Goal: Information Seeking & Learning: Check status

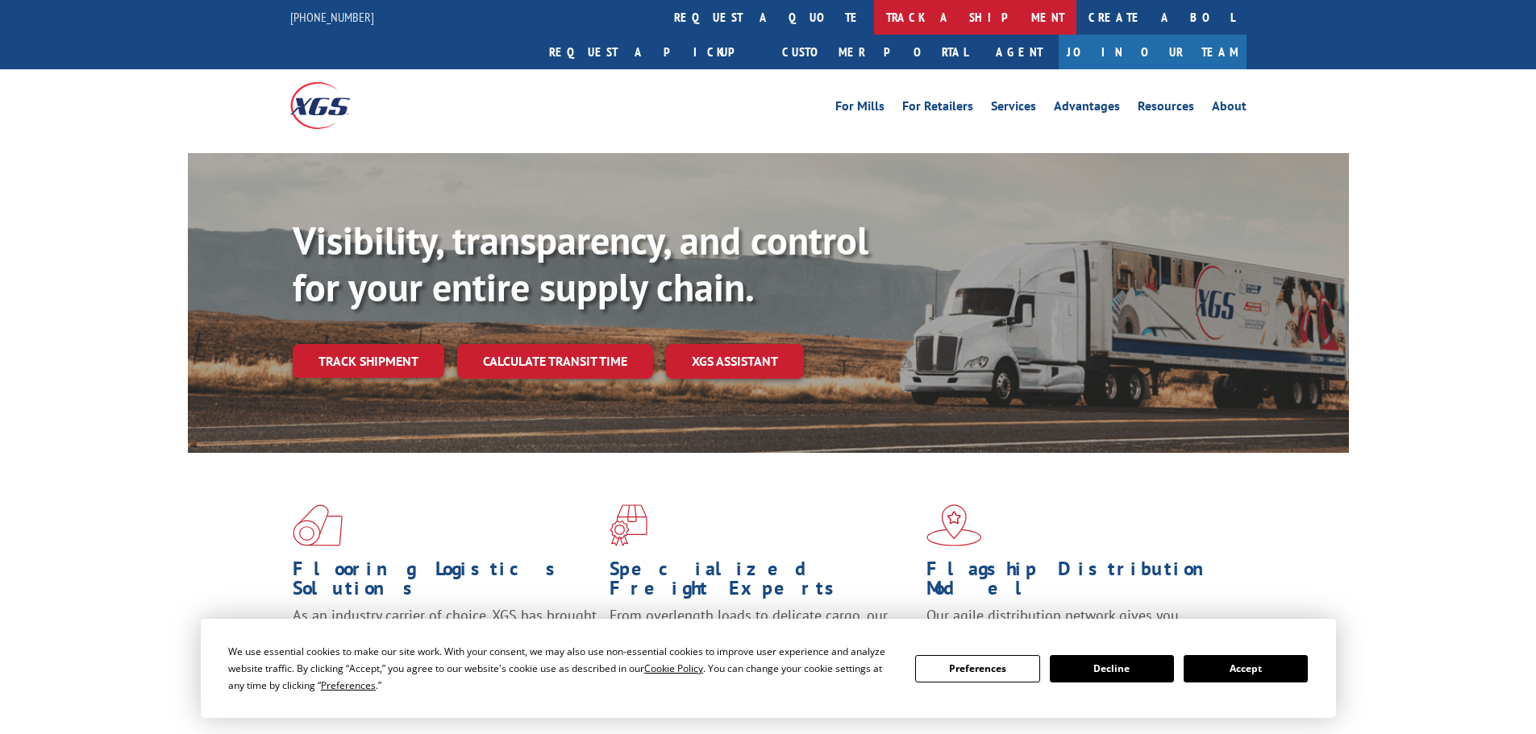
click at [874, 21] on link "track a shipment" at bounding box center [975, 17] width 202 height 35
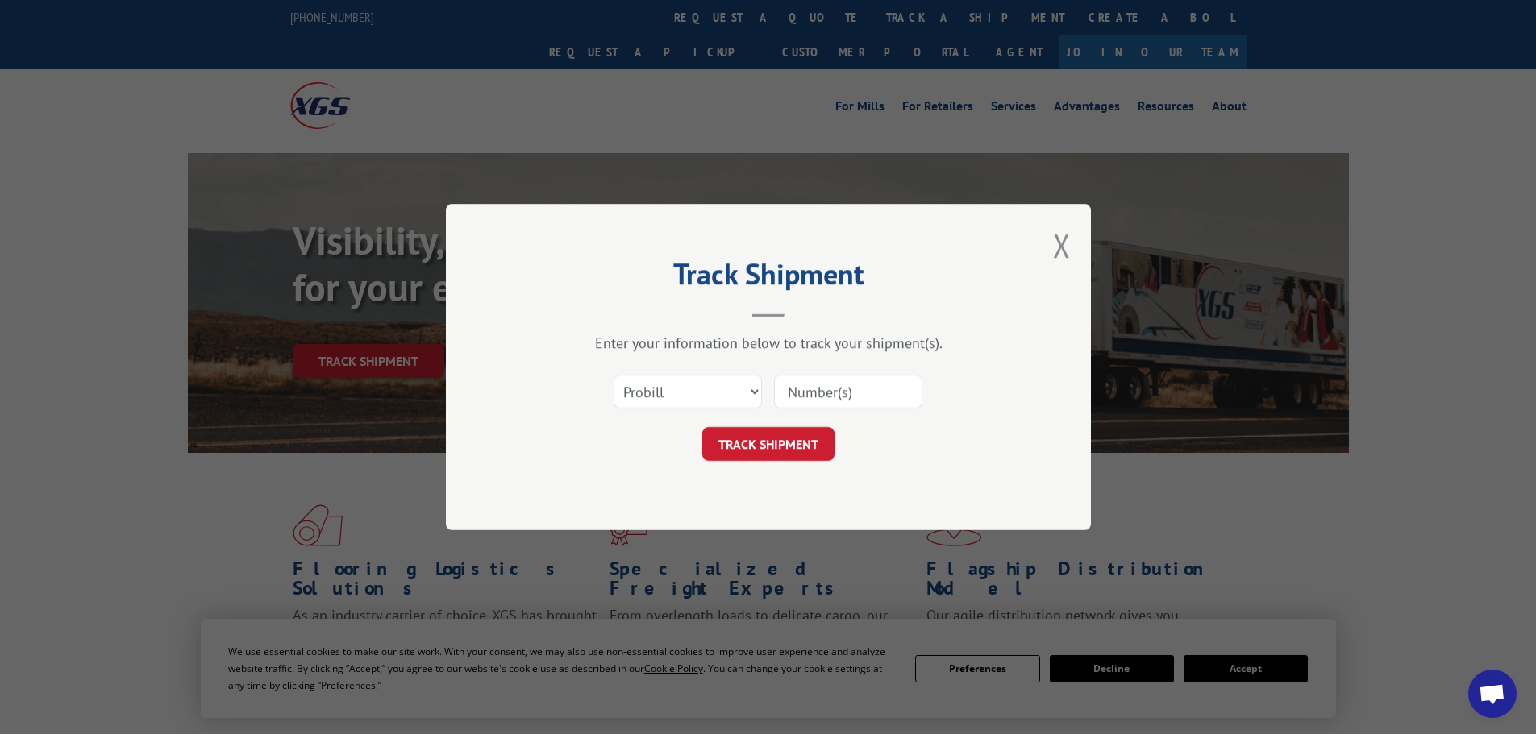
click at [824, 393] on input at bounding box center [848, 392] width 148 height 34
paste input "17233417"
type input "17233417"
click at [781, 443] on button "TRACK SHIPMENT" at bounding box center [768, 444] width 132 height 34
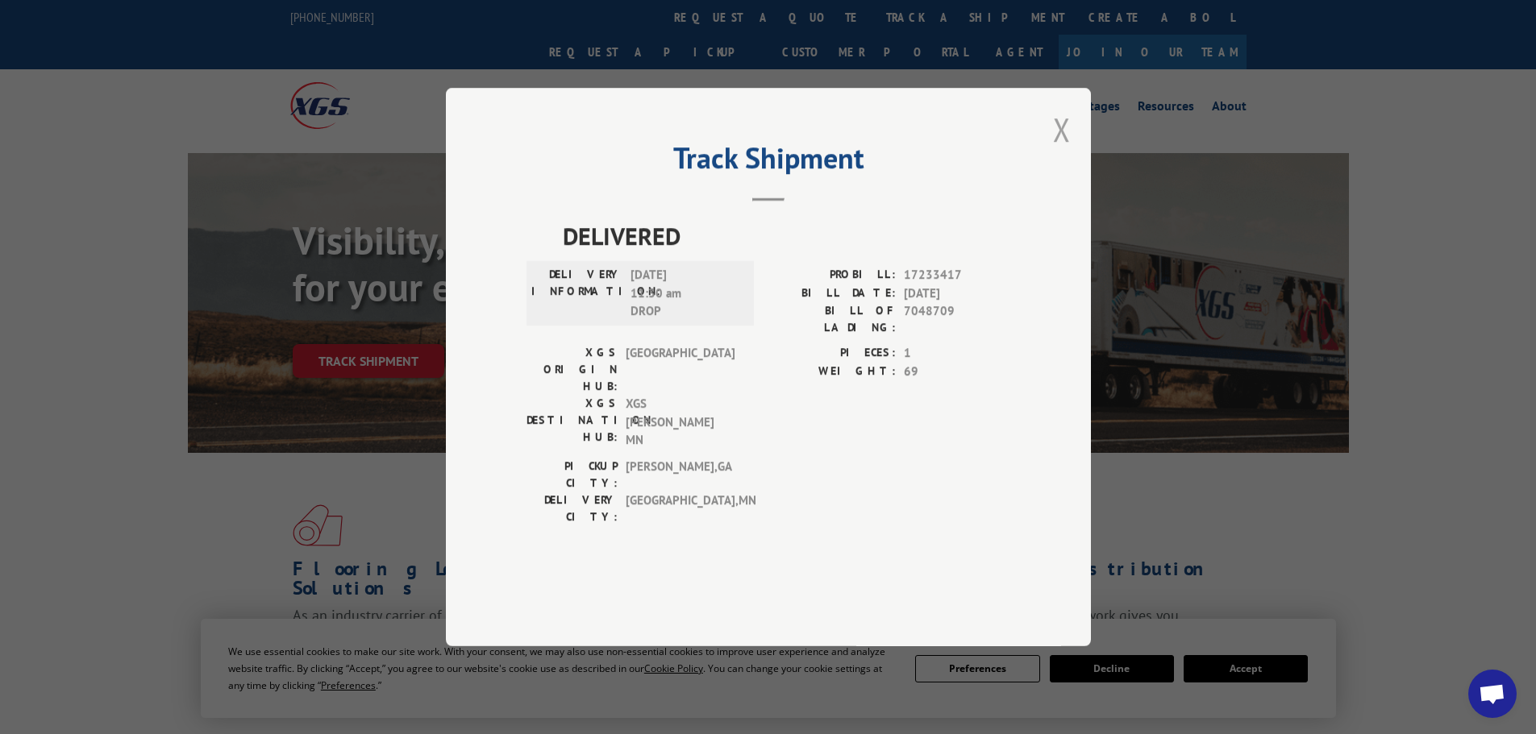
drag, startPoint x: 1060, startPoint y: 181, endPoint x: 838, endPoint y: 65, distance: 249.9
click at [1058, 151] on button "Close modal" at bounding box center [1062, 129] width 18 height 43
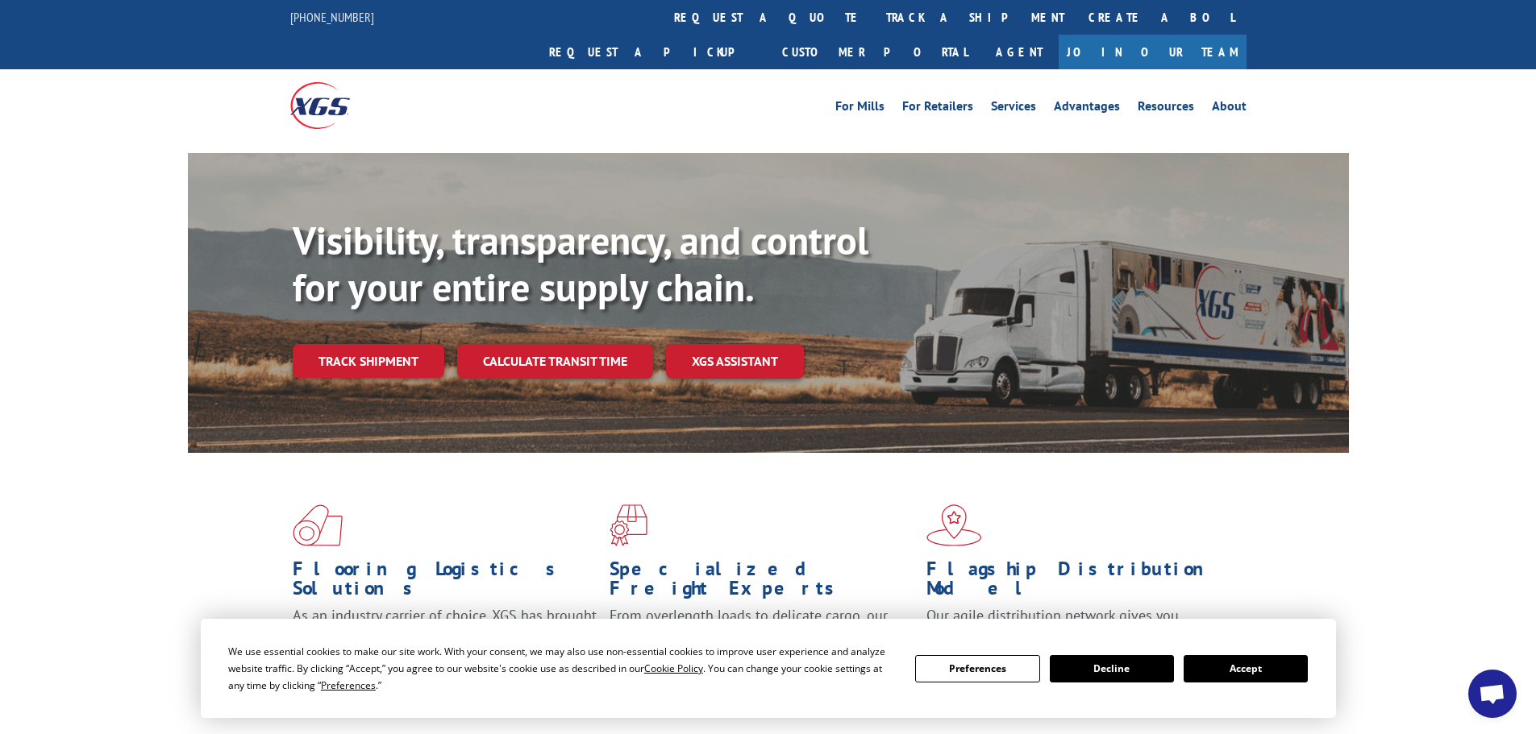
drag, startPoint x: 749, startPoint y: 21, endPoint x: 758, endPoint y: 30, distance: 12.5
click at [874, 21] on link "track a shipment" at bounding box center [975, 17] width 202 height 35
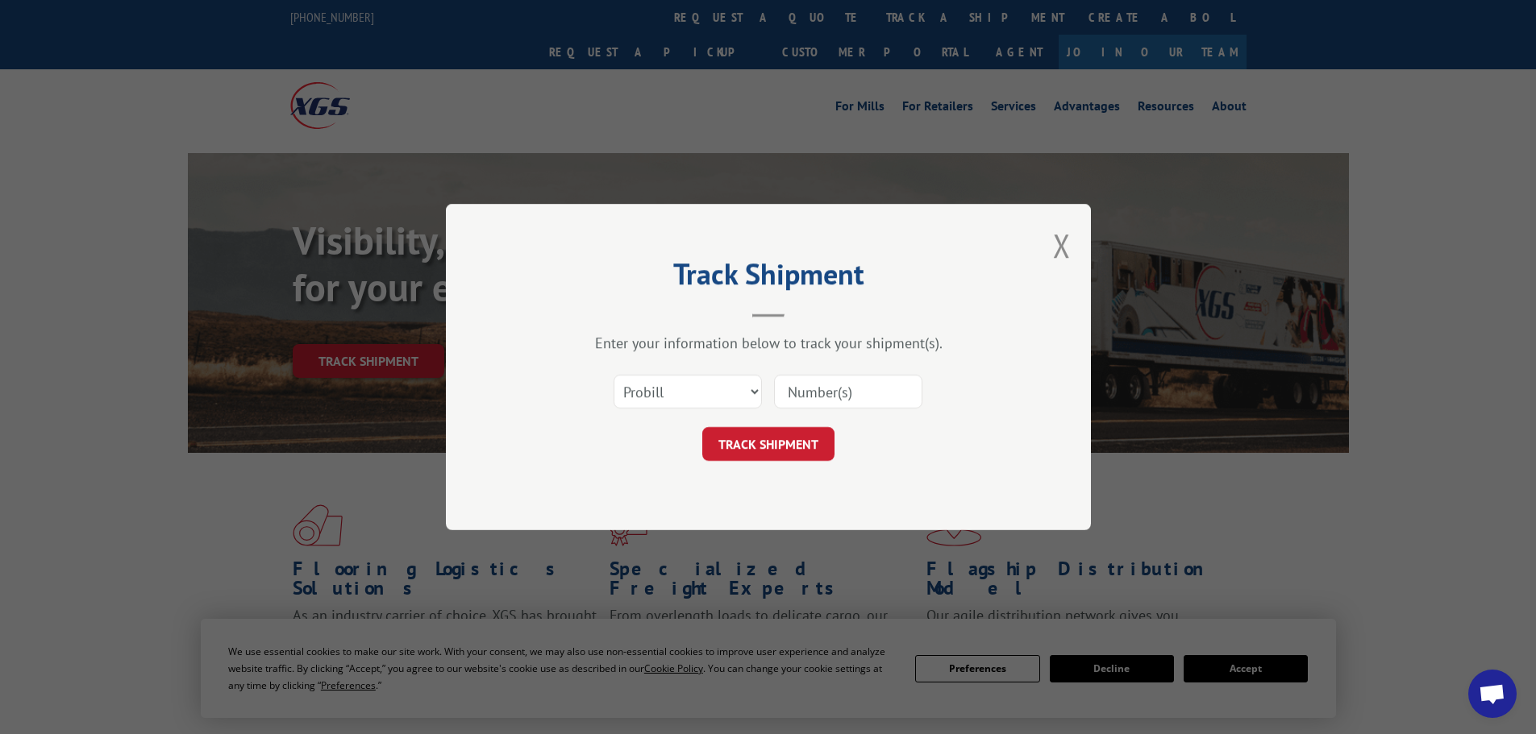
click at [846, 391] on input at bounding box center [848, 392] width 148 height 34
paste input "17667365"
type input "17667365"
click button "TRACK SHIPMENT" at bounding box center [768, 444] width 132 height 34
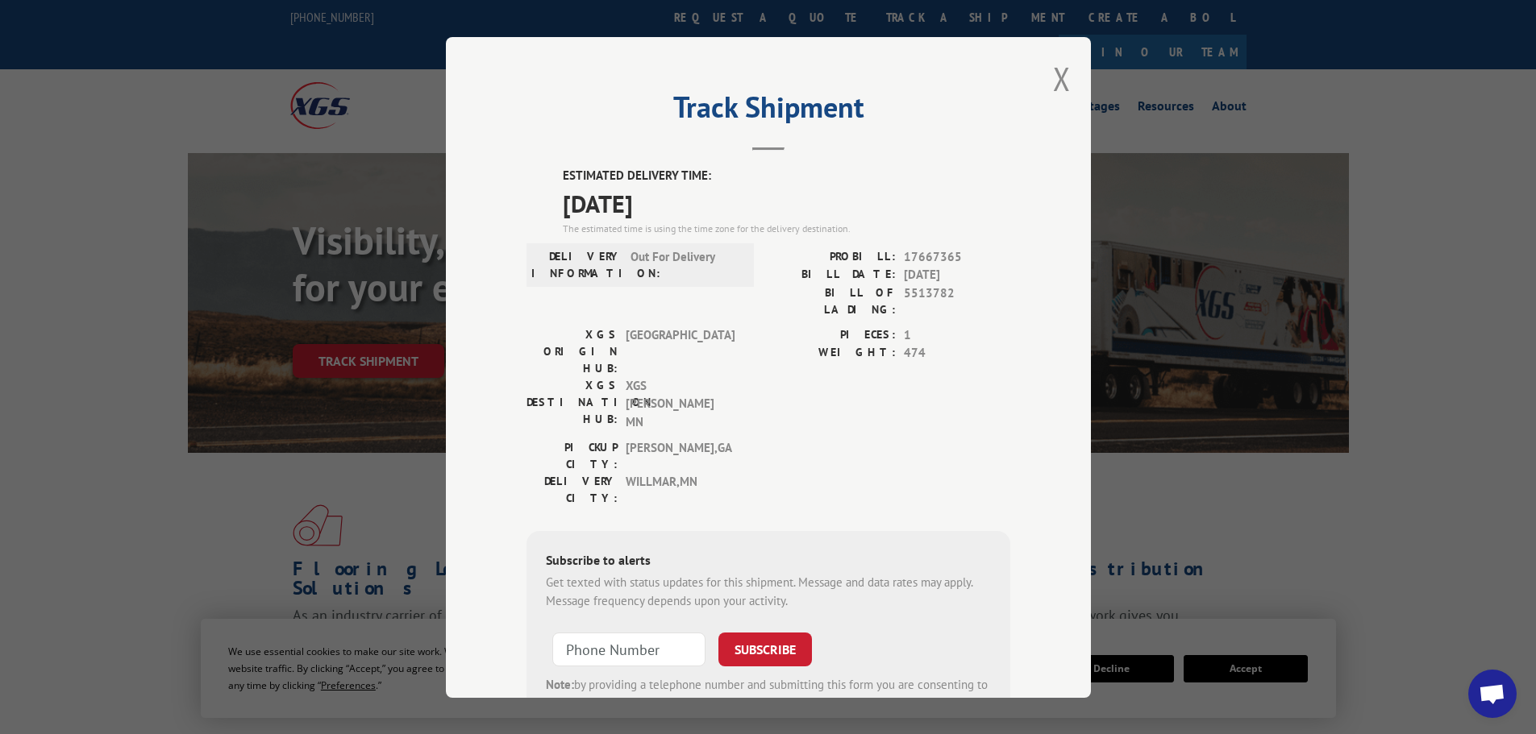
click at [1065, 81] on div "Track Shipment ESTIMATED DELIVERY TIME: [DATE] The estimated time is using the …" at bounding box center [768, 367] width 645 height 661
click at [1066, 74] on div "Track Shipment ESTIMATED DELIVERY TIME: [DATE] The estimated time is using the …" at bounding box center [768, 367] width 645 height 661
click at [1053, 87] on button "Close modal" at bounding box center [1062, 78] width 18 height 43
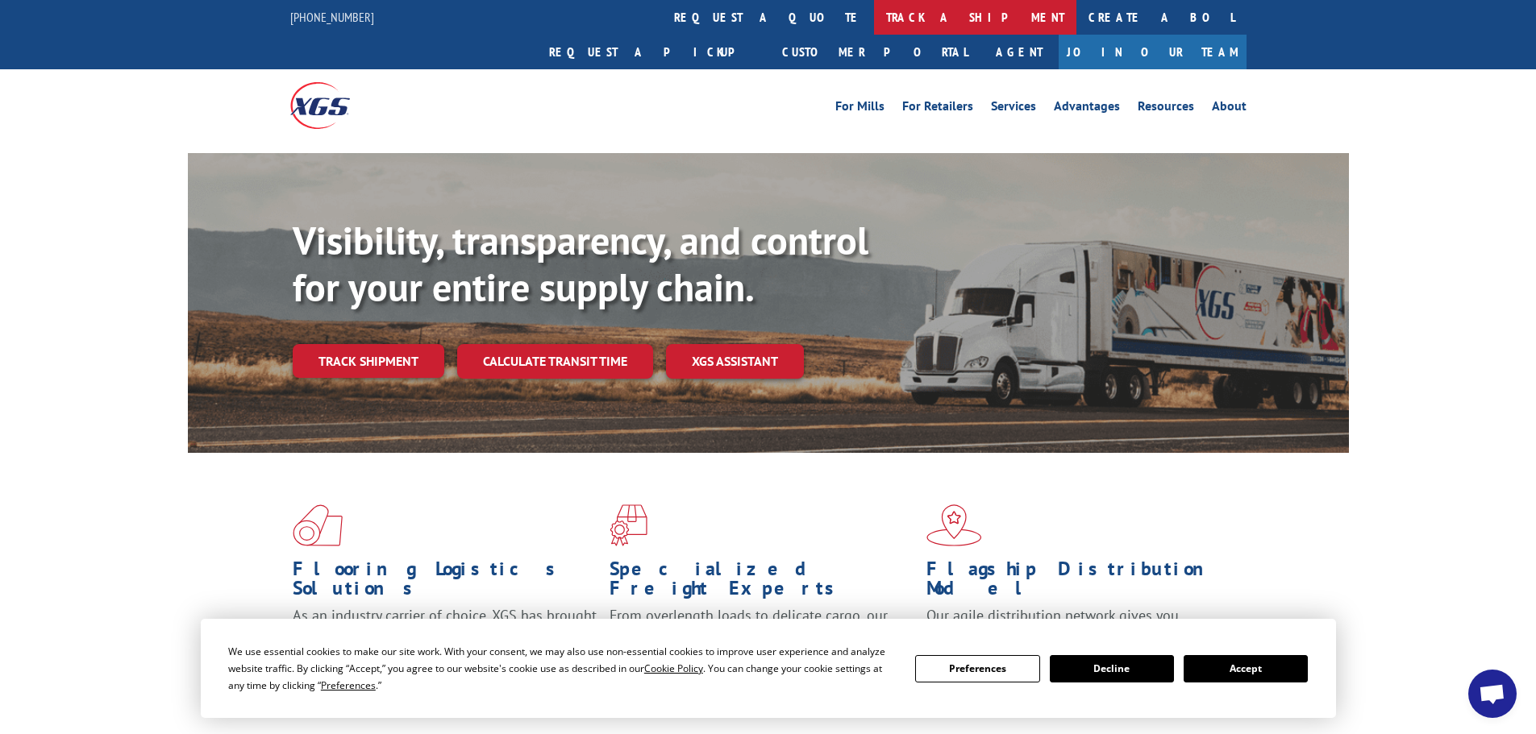
click at [874, 17] on link "track a shipment" at bounding box center [975, 17] width 202 height 35
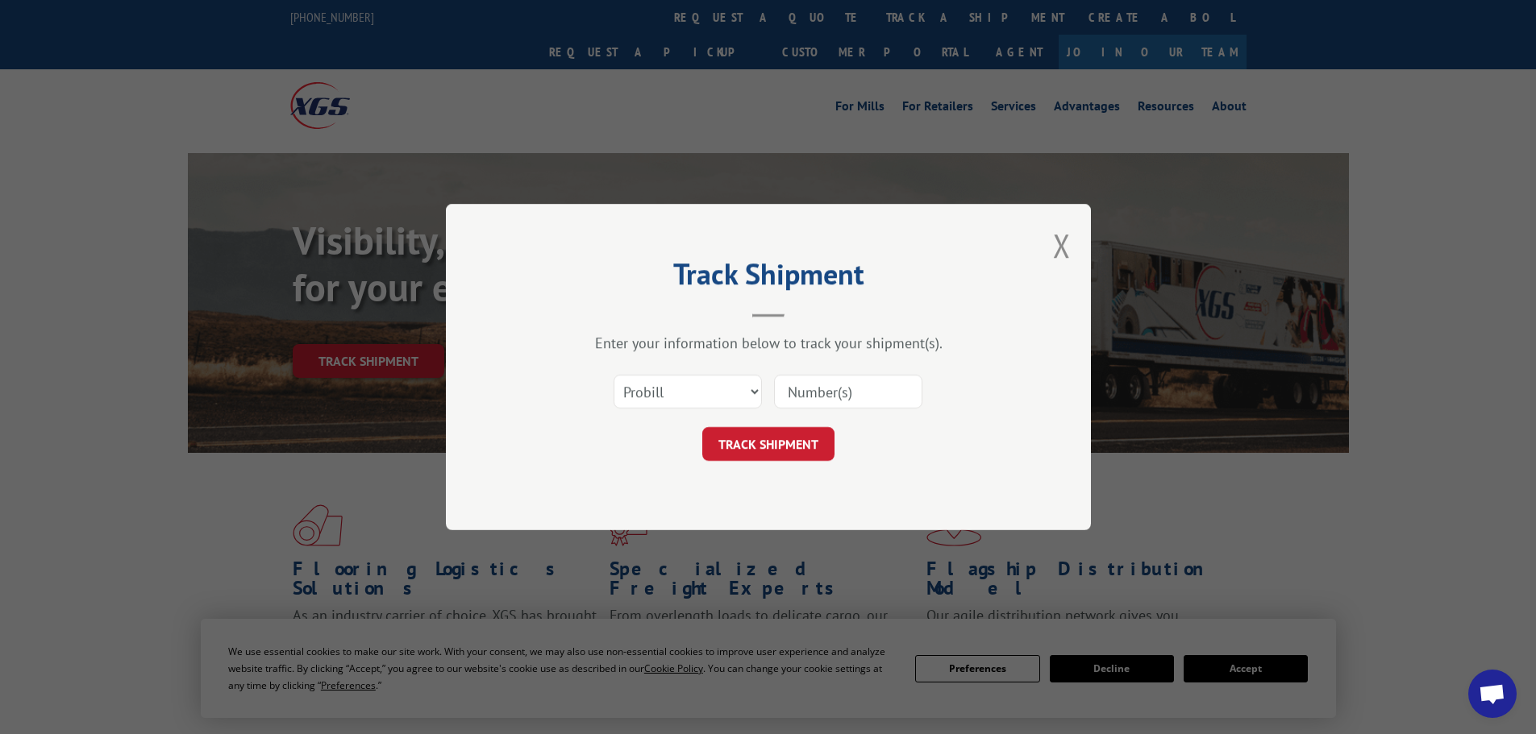
click at [811, 397] on input at bounding box center [848, 392] width 148 height 34
paste input "17233287"
type input "17233287"
click at [702, 427] on button "TRACK SHIPMENT" at bounding box center [768, 444] width 132 height 34
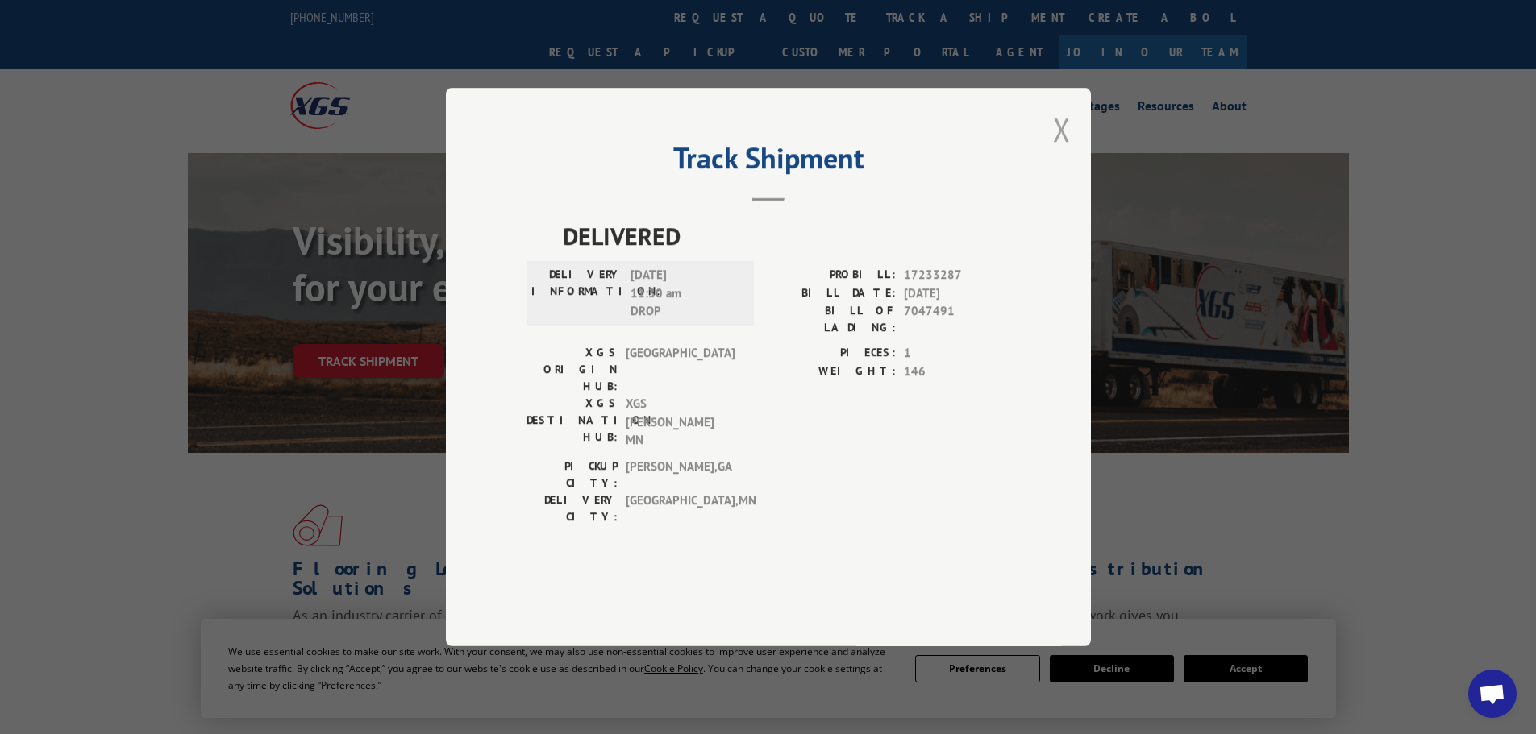
drag, startPoint x: 1065, startPoint y: 180, endPoint x: 875, endPoint y: 55, distance: 227.6
click at [1065, 151] on button "Close modal" at bounding box center [1062, 129] width 18 height 43
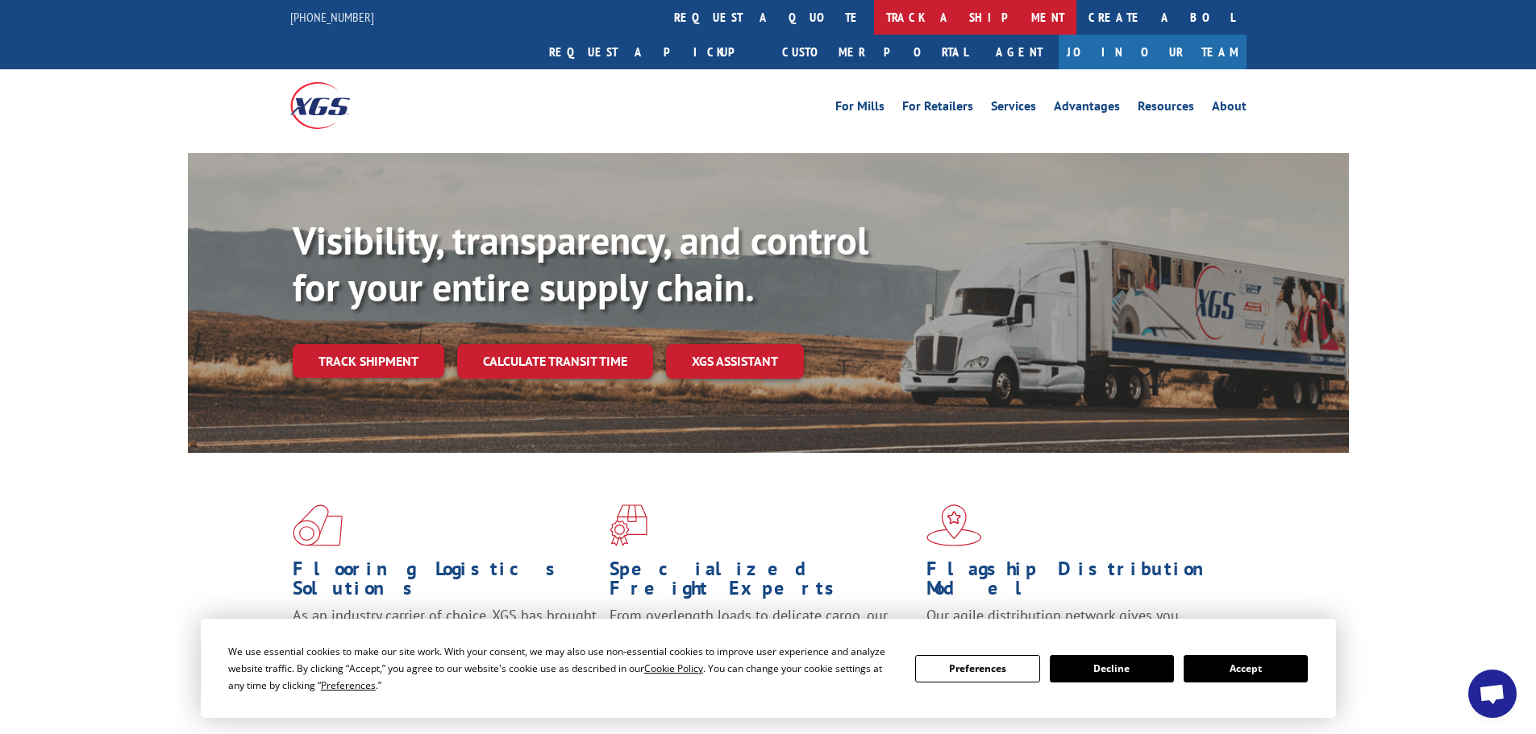
click at [874, 9] on link "track a shipment" at bounding box center [975, 17] width 202 height 35
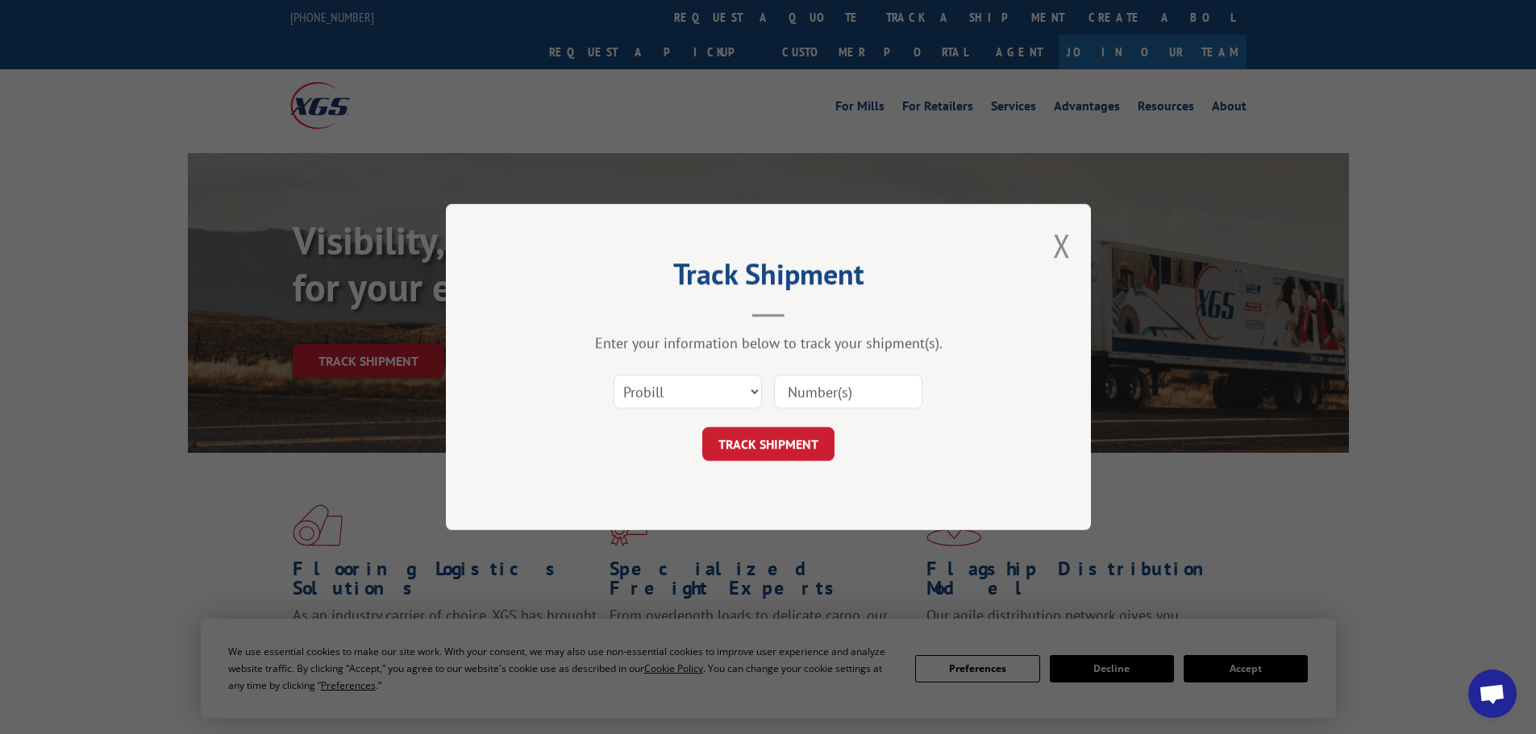
drag, startPoint x: 817, startPoint y: 401, endPoint x: 801, endPoint y: 368, distance: 36.8
click at [811, 389] on input at bounding box center [848, 392] width 148 height 34
paste input "17479191"
type input "17479191"
click at [784, 453] on button "TRACK SHIPMENT" at bounding box center [768, 444] width 132 height 34
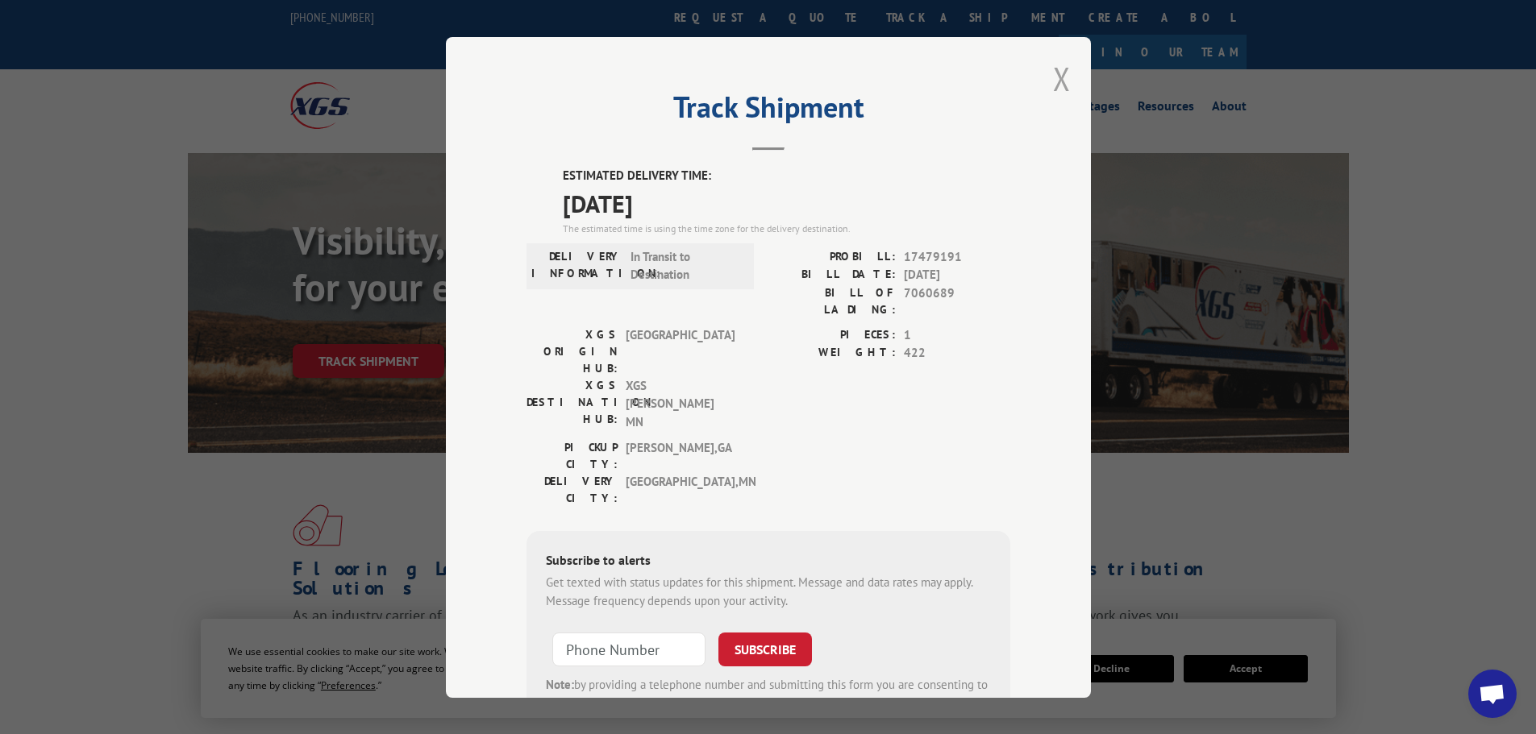
click at [1055, 74] on button "Close modal" at bounding box center [1062, 78] width 18 height 43
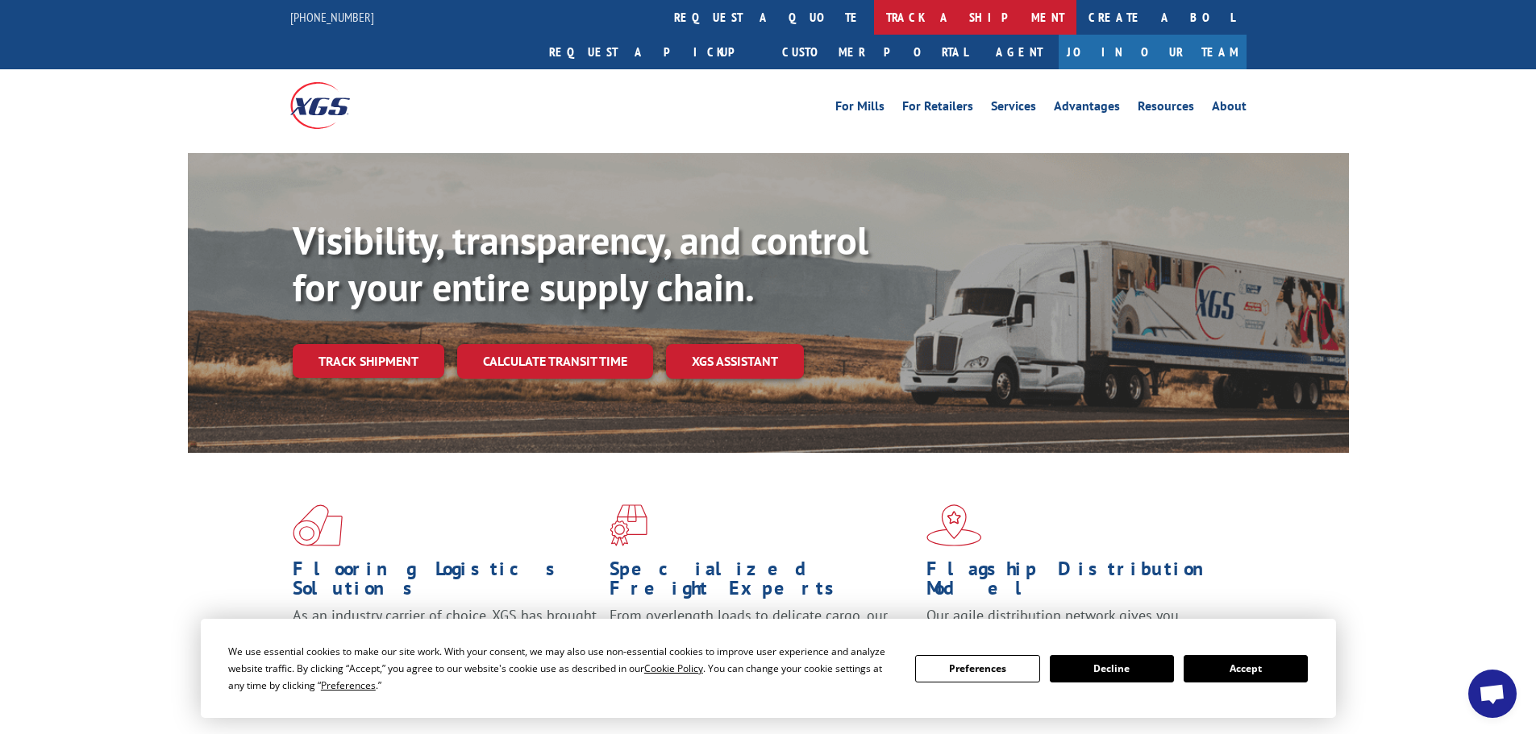
click at [874, 18] on link "track a shipment" at bounding box center [975, 17] width 202 height 35
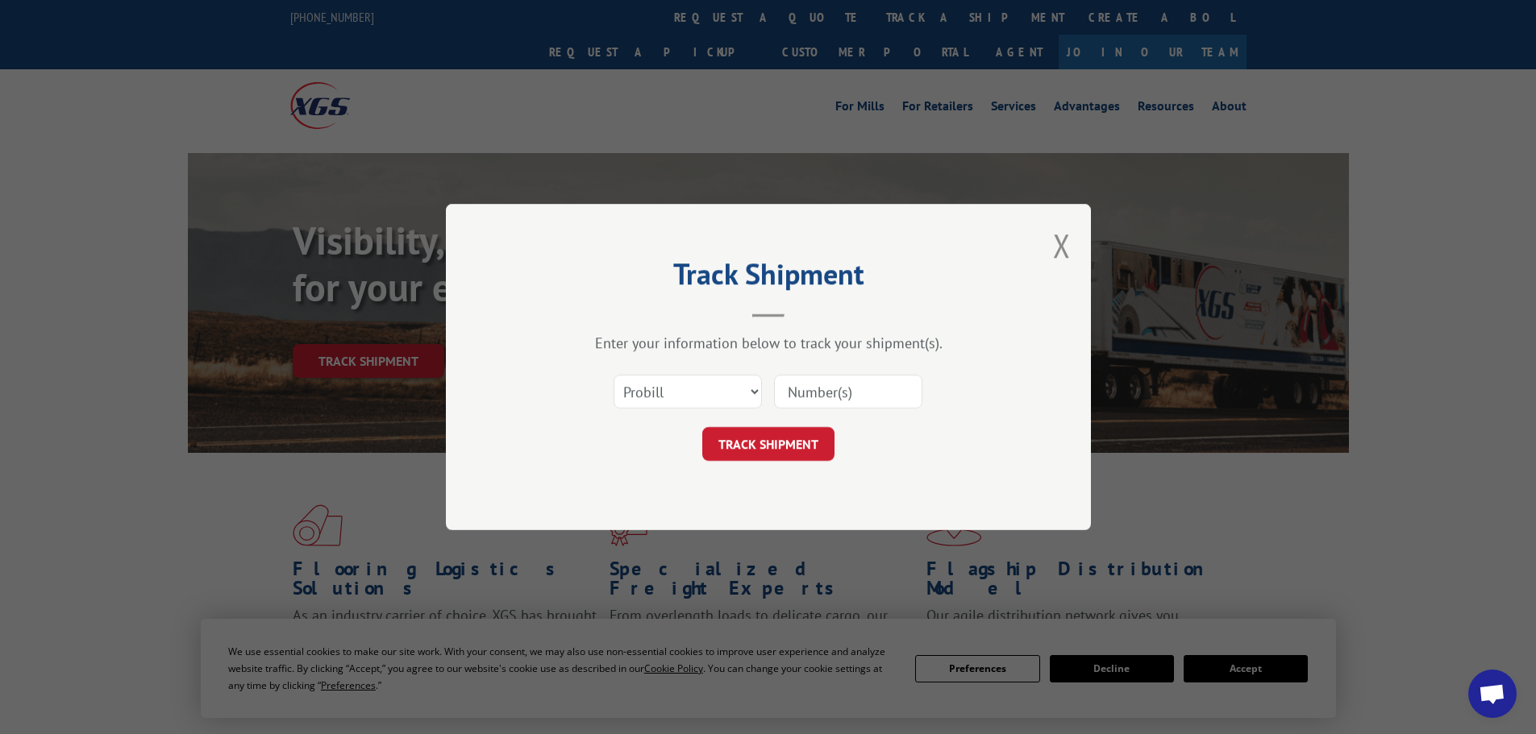
click at [843, 391] on input at bounding box center [848, 392] width 148 height 34
paste input "17523191"
type input "17523191"
click at [776, 444] on button "TRACK SHIPMENT" at bounding box center [768, 444] width 132 height 34
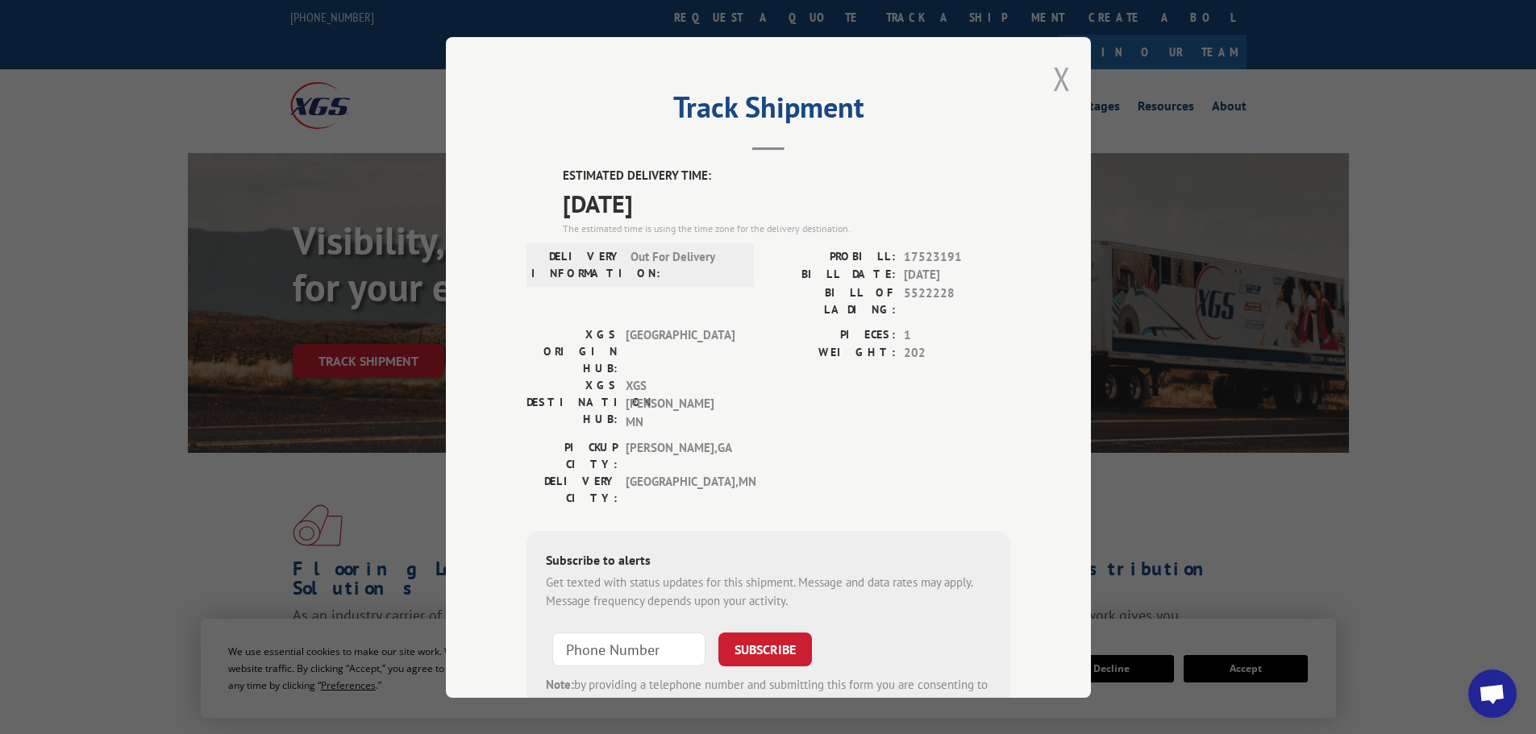
click at [1058, 69] on button "Close modal" at bounding box center [1062, 78] width 18 height 43
